Goal: Task Accomplishment & Management: Use online tool/utility

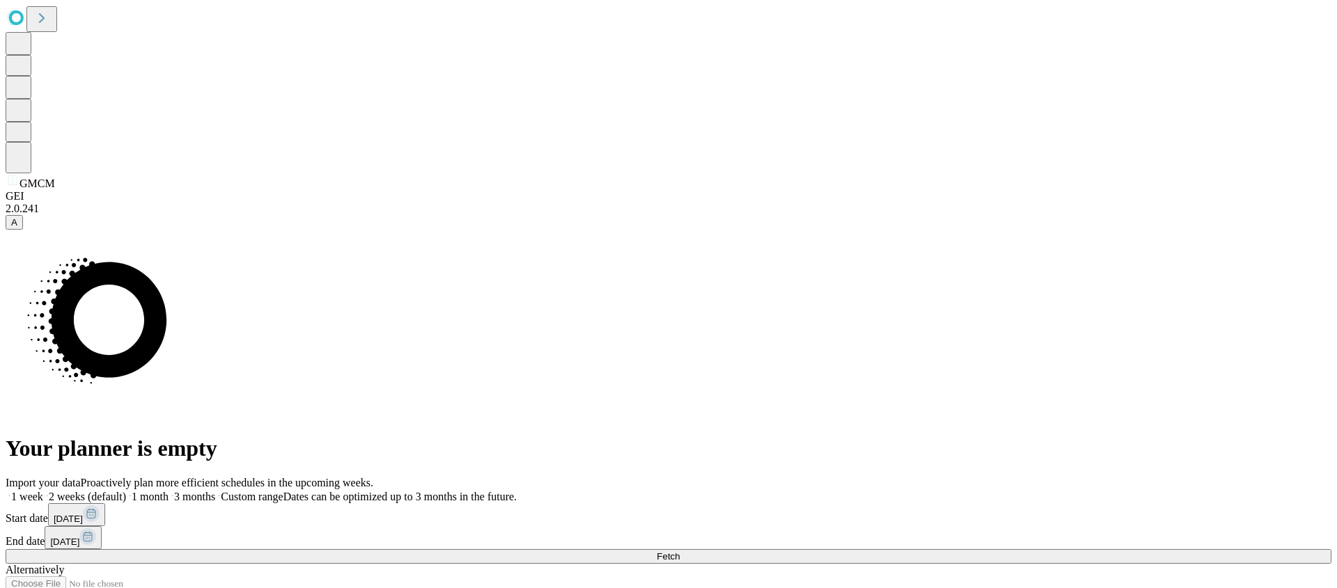
click at [1020, 549] on button "Fetch" at bounding box center [669, 556] width 1326 height 15
